Goal: Navigation & Orientation: Go to known website

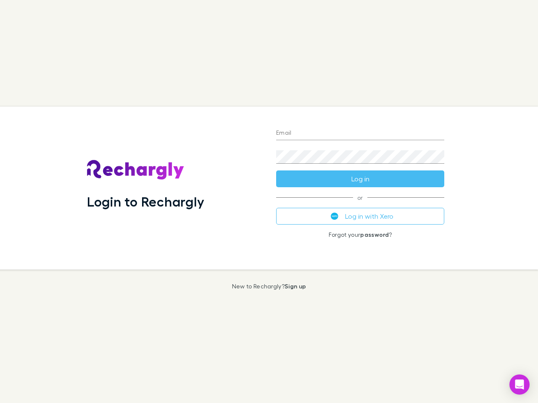
click at [269, 202] on div "Login to Rechargly" at bounding box center [174, 188] width 189 height 163
click at [360, 134] on input "Email" at bounding box center [360, 133] width 168 height 13
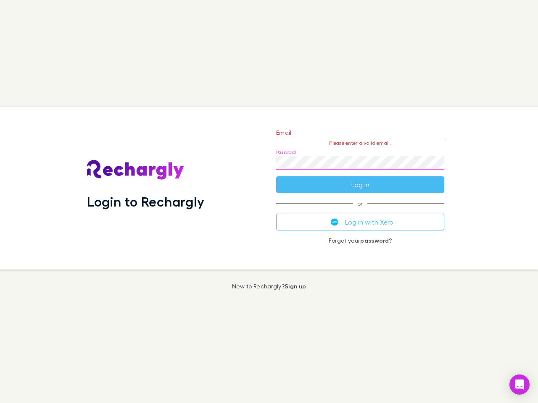
click at [360, 179] on form "Email Please enter a valid email. Password Log in" at bounding box center [360, 156] width 168 height 73
click at [360, 216] on div "Email Please enter a valid email. Password Log in or Log in with Xero Forgot yo…" at bounding box center [359, 188] width 181 height 163
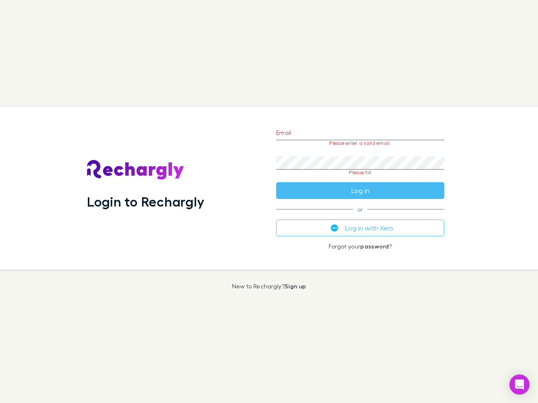
click at [519, 385] on icon "Open Intercom Messenger" at bounding box center [519, 385] width 9 height 10
